Goal: Task Accomplishment & Management: Manage account settings

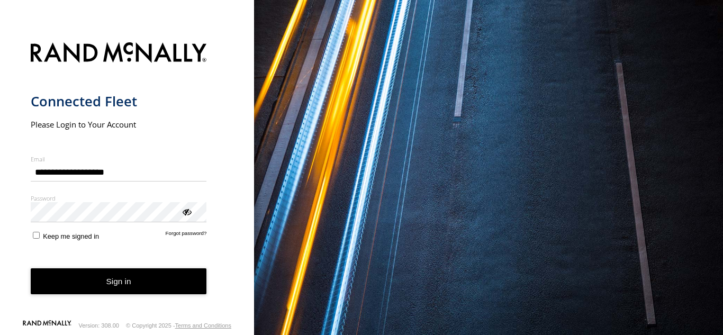
type input "**********"
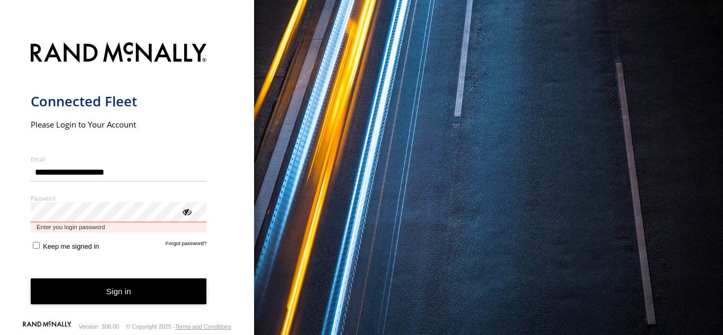
click at [31, 278] on button "Sign in" at bounding box center [119, 291] width 176 height 26
